Goal: Task Accomplishment & Management: Complete application form

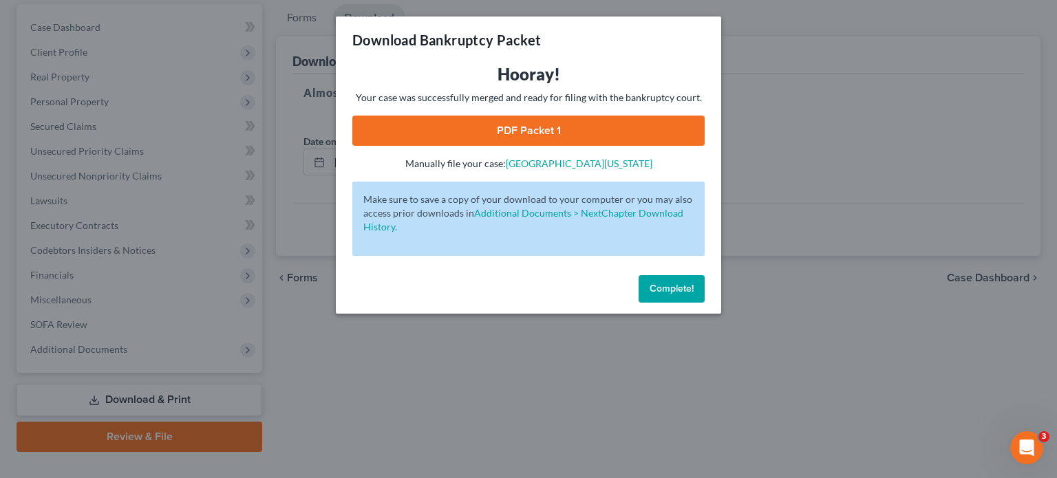
click at [663, 289] on span "Complete!" at bounding box center [671, 289] width 44 height 12
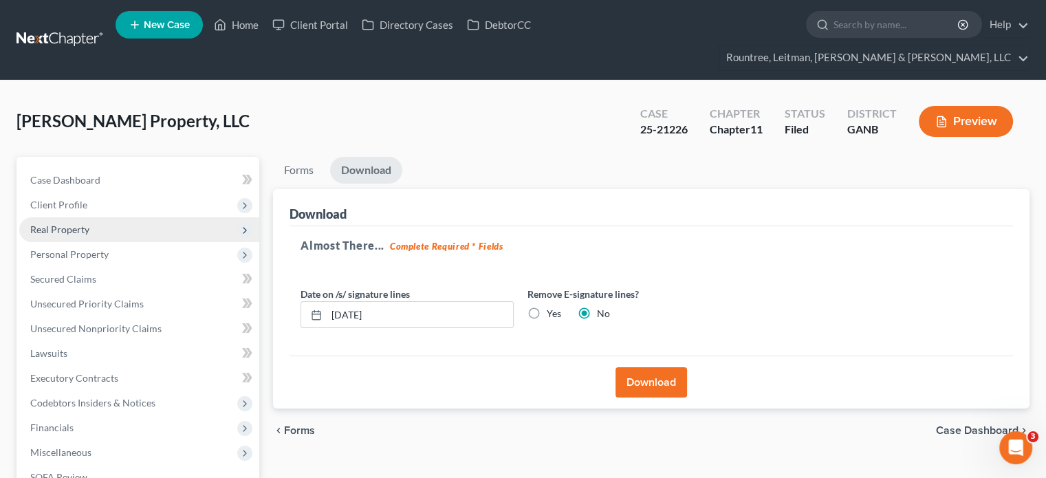
click at [61, 224] on span "Real Property" at bounding box center [59, 230] width 59 height 12
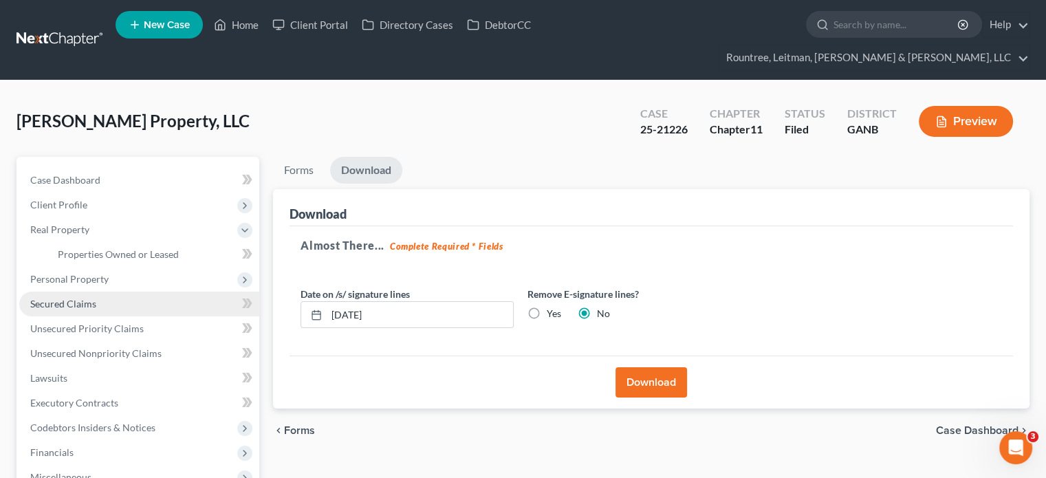
click at [68, 298] on span "Secured Claims" at bounding box center [63, 304] width 66 height 12
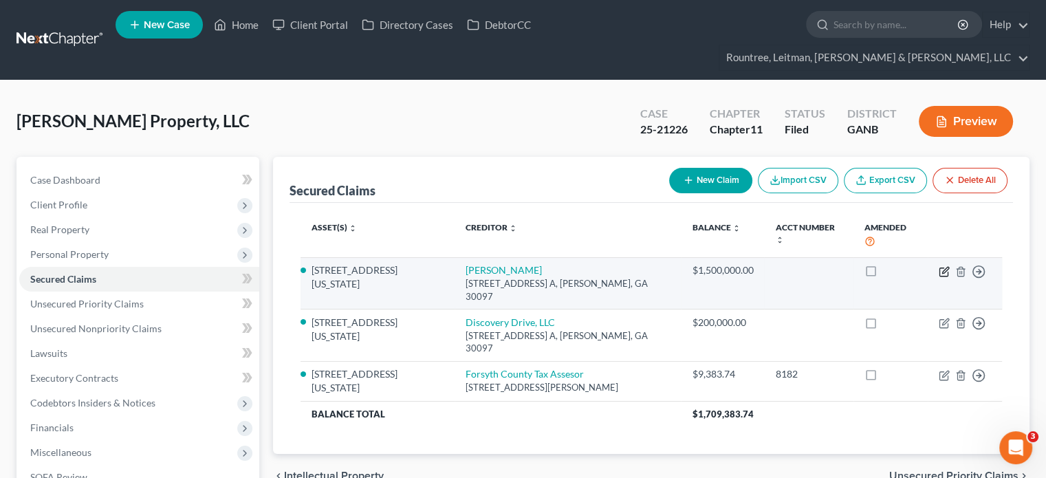
click at [945, 266] on icon "button" at bounding box center [944, 271] width 11 height 11
select select "10"
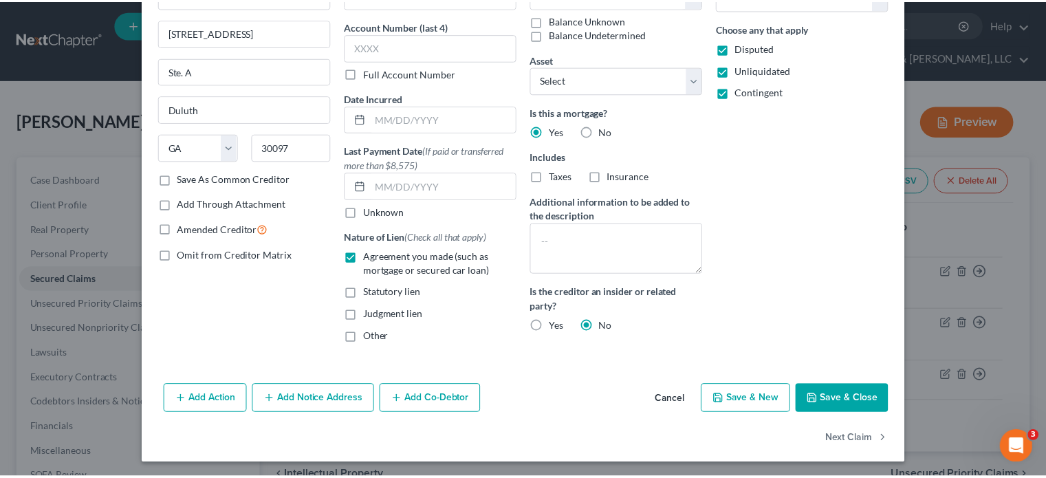
scroll to position [99, 0]
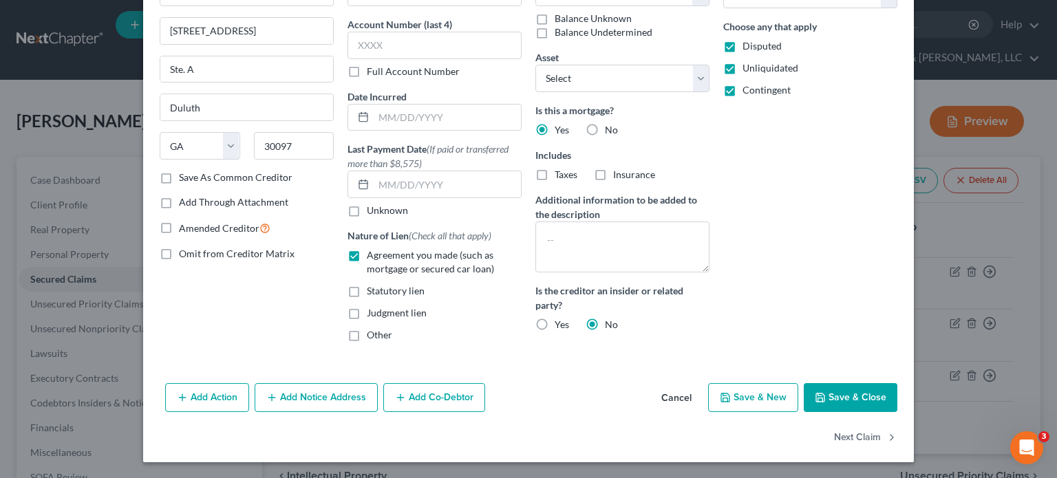
click at [856, 391] on button "Save & Close" at bounding box center [851, 397] width 94 height 29
select select "1"
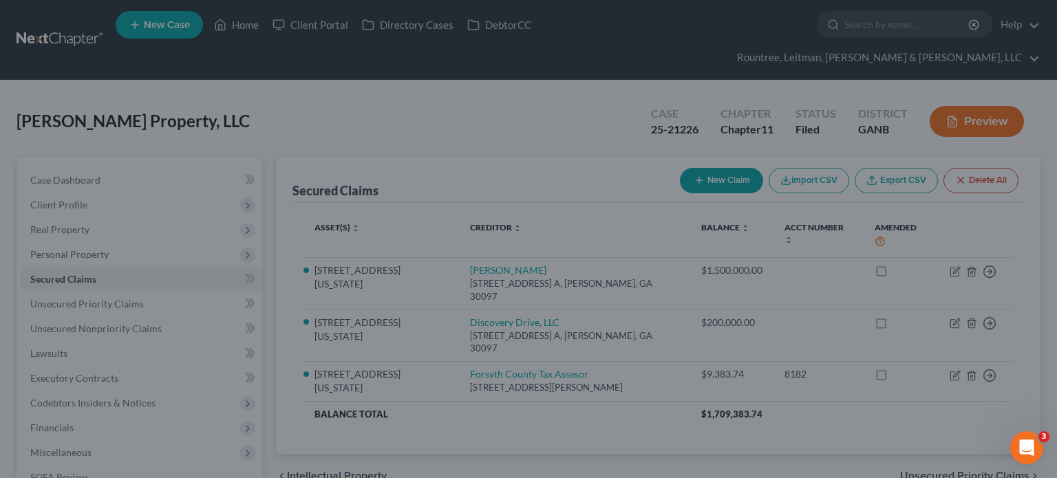
select select "2"
select select "0"
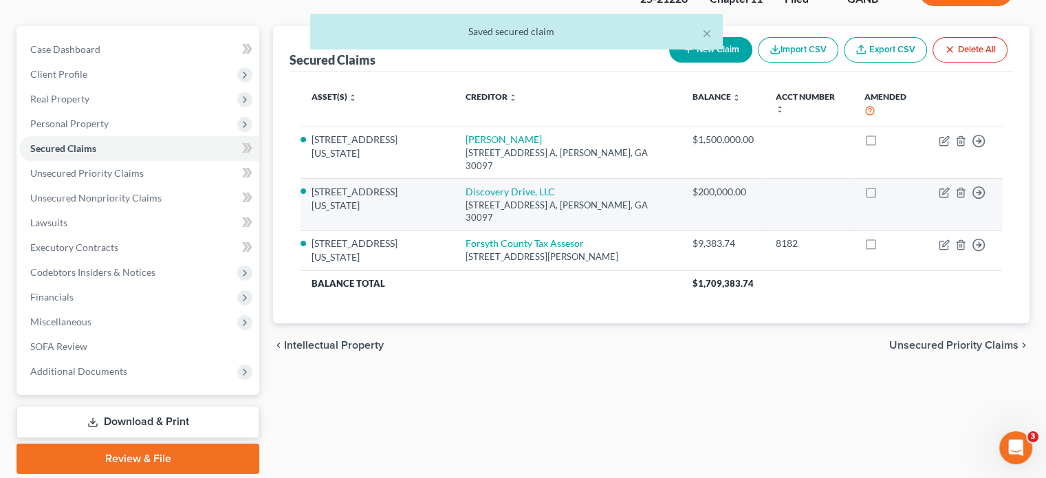
scroll to position [138, 0]
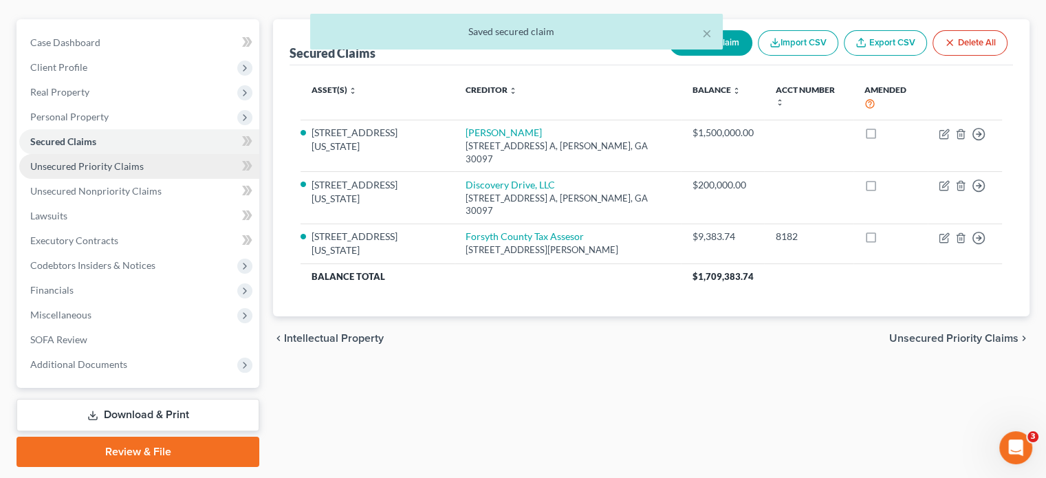
click at [100, 160] on span "Unsecured Priority Claims" at bounding box center [87, 166] width 114 height 12
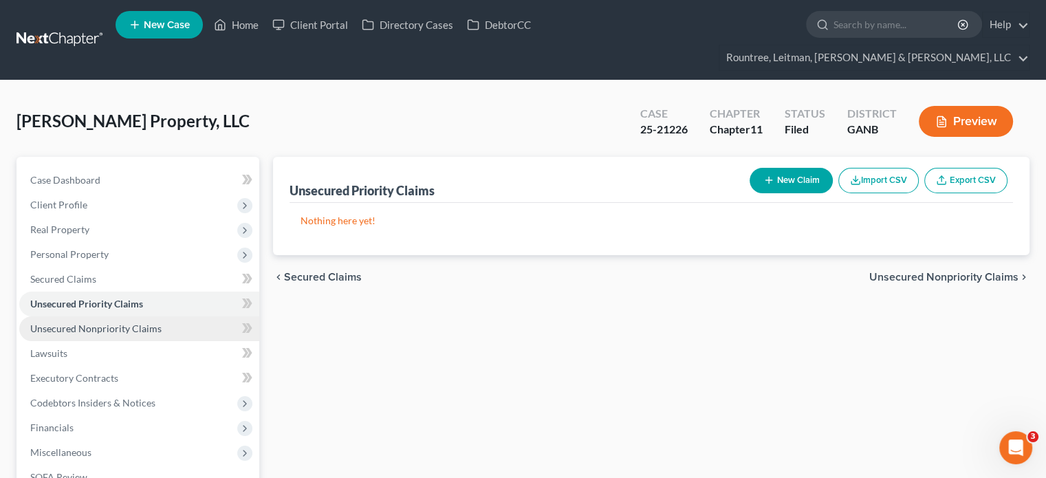
click at [107, 323] on span "Unsecured Nonpriority Claims" at bounding box center [95, 329] width 131 height 12
